Goal: Information Seeking & Learning: Learn about a topic

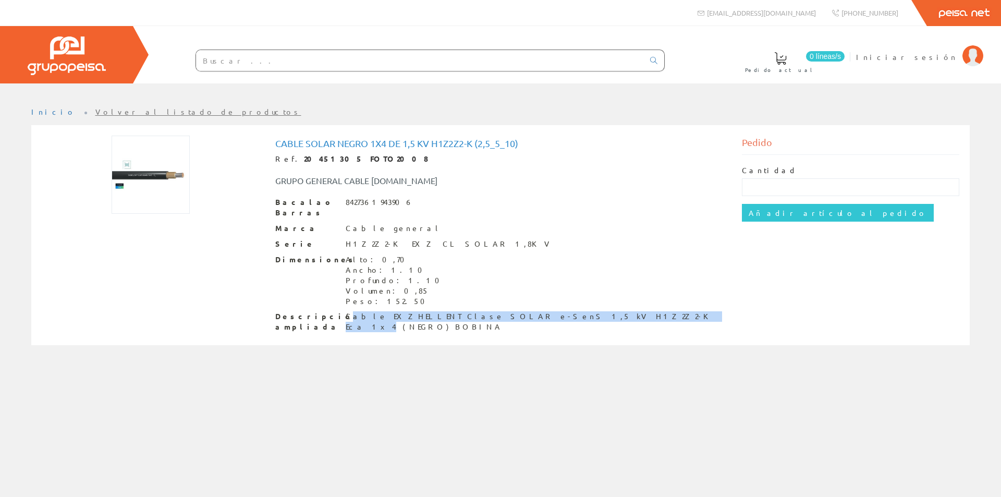
drag, startPoint x: 349, startPoint y: 305, endPoint x: 561, endPoint y: 308, distance: 212.2
click at [561, 311] on font "Cable EXZHELLENT Clase SOLAR e-SenS 1,5 kV H1Z2Z2-K Eca 1x4 (NEGRO) BOBINA" at bounding box center [531, 321] width 370 height 20
copy font "able EXZHELLENT Clase SOLAR e-SenS 1,5 kV H1Z2Z2-K Eca 1x4"
drag, startPoint x: 338, startPoint y: 309, endPoint x: 411, endPoint y: 317, distance: 73.4
click at [429, 311] on div "Descripción ampliada Cable EXZHELLENT Clase SOLAR e-SenS 1,5 kV H1Z2Z2-K Eca 1x…" at bounding box center [500, 321] width 451 height 21
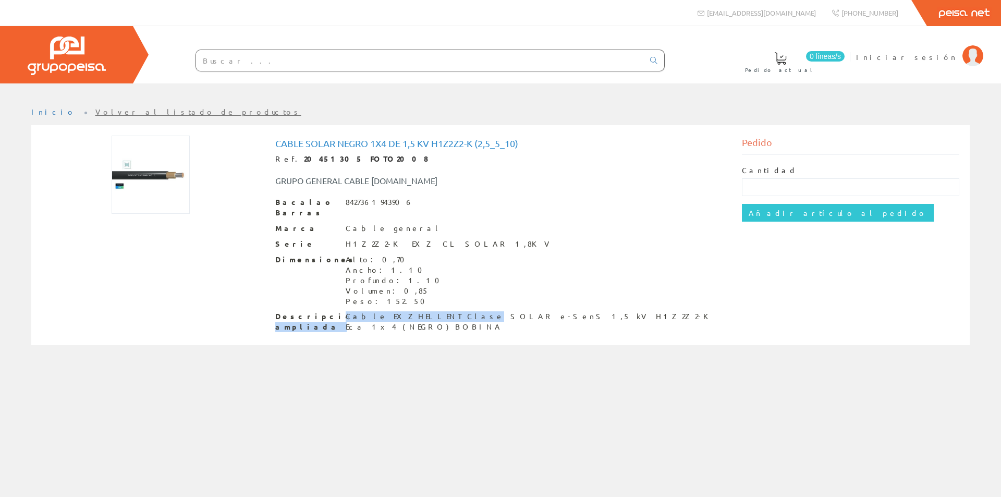
click at [354, 328] on div "Cable solar negro 1x4 de 1,5 kV H1z2z2-k (2,5_5_10) Ref. 20451305 FOTO2008 GRUP…" at bounding box center [500, 235] width 938 height 220
drag, startPoint x: 345, startPoint y: 305, endPoint x: 560, endPoint y: 304, distance: 215.3
click at [560, 311] on font "Cable EXZHELLENT Clase SOLAR e-SenS 1,5 kV H1Z2Z2-K Eca 1x4 (NEGRO) BOBINA" at bounding box center [531, 321] width 370 height 20
copy font "Cable EXZHELLENT Clase SOLAR e-SenS 1,5 kV H1Z2Z2-K Eca 1x4"
